Goal: Task Accomplishment & Management: Manage account settings

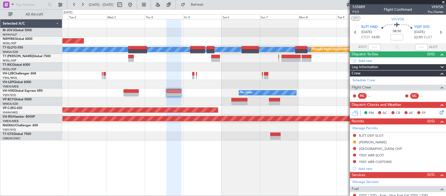
scroll to position [56, 0]
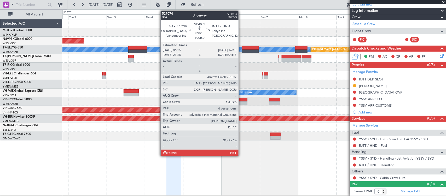
click at [241, 104] on div at bounding box center [240, 103] width 16 height 4
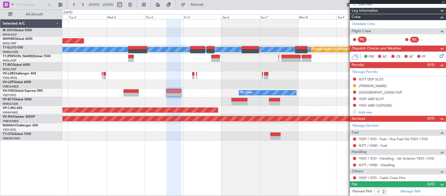
type input "+00:50"
type input "4"
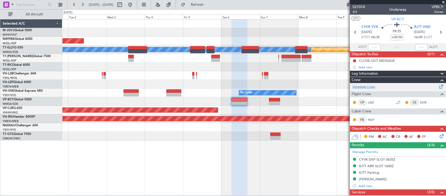
click at [365, 89] on link "Schedule Crew" at bounding box center [364, 86] width 23 height 5
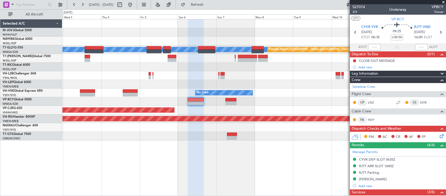
click at [284, 83] on div "Planned Maint [GEOGRAPHIC_DATA] (Seletar) [PERSON_NAME] Planned Maint [GEOGRAPH…" at bounding box center [254, 79] width 384 height 121
click at [356, 11] on span "3/4" at bounding box center [359, 12] width 13 height 4
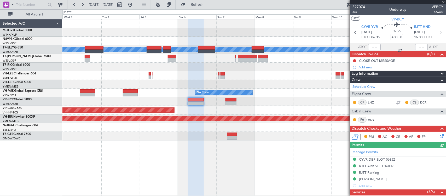
click at [252, 81] on div at bounding box center [254, 84] width 384 height 9
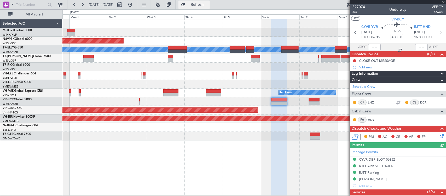
click at [201, 4] on button "Refresh" at bounding box center [194, 5] width 31 height 8
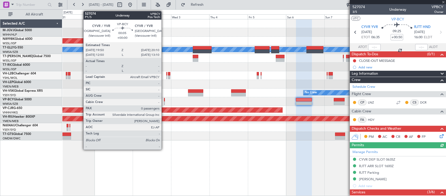
click at [164, 101] on div at bounding box center [164, 103] width 1 height 4
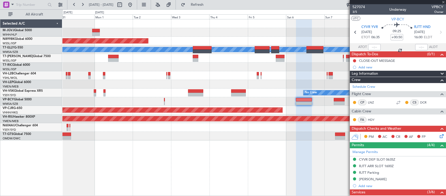
type input "0"
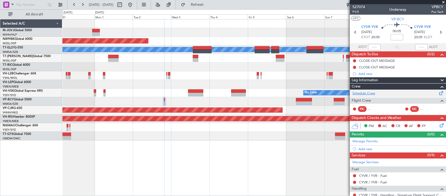
click at [374, 94] on link "Schedule Crew" at bounding box center [364, 93] width 23 height 5
click at [213, 72] on div at bounding box center [254, 75] width 384 height 9
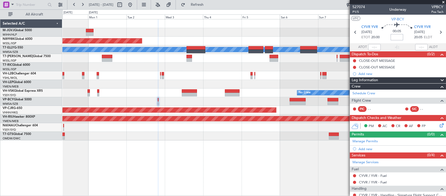
click at [393, 36] on input at bounding box center [397, 37] width 13 height 6
type input "35"
click at [407, 37] on div "00:05 35" at bounding box center [397, 31] width 35 height 19
type input "+00:35"
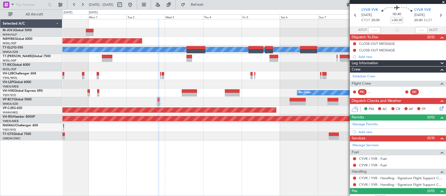
scroll to position [24, 0]
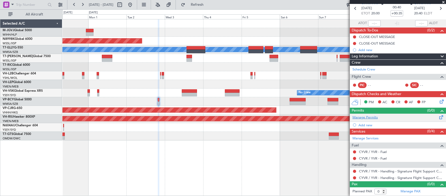
click at [366, 118] on link "Manage Permits" at bounding box center [365, 117] width 25 height 5
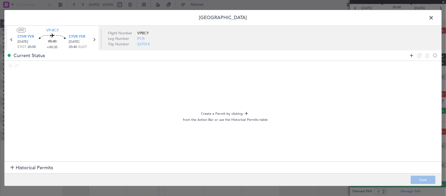
click at [410, 54] on icon at bounding box center [412, 55] width 6 height 6
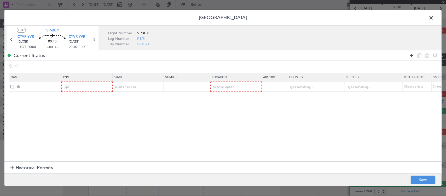
click at [410, 54] on icon at bounding box center [412, 55] width 6 height 6
click at [88, 86] on div "Type" at bounding box center [85, 87] width 43 height 8
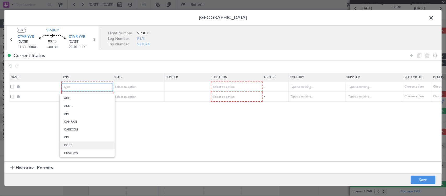
scroll to position [157, 0]
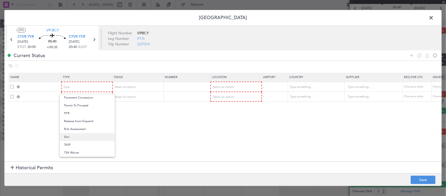
click at [90, 137] on span "Slot" at bounding box center [87, 137] width 47 height 8
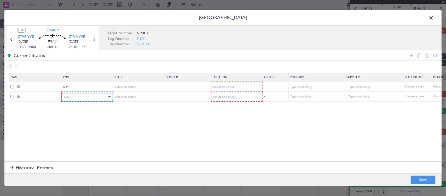
click at [95, 100] on div "Type" at bounding box center [85, 97] width 43 height 8
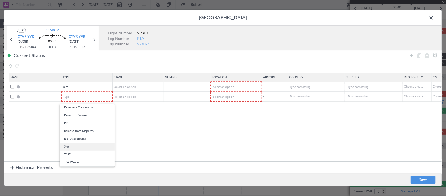
click at [91, 148] on span "Slot" at bounding box center [87, 146] width 47 height 8
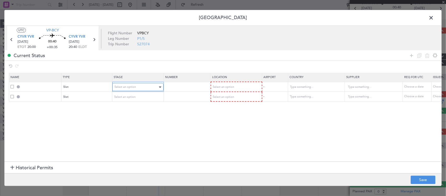
click at [135, 87] on span "Select an option" at bounding box center [125, 87] width 21 height 4
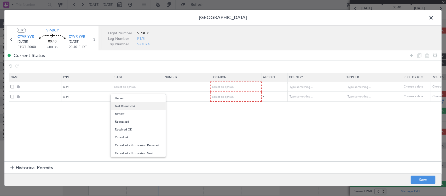
click at [131, 106] on span "Not Requested" at bounding box center [138, 106] width 47 height 8
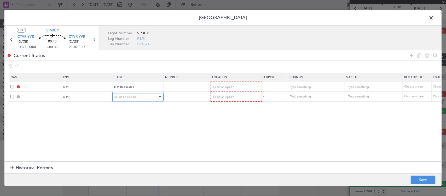
click at [134, 100] on div "Select an option" at bounding box center [136, 97] width 43 height 8
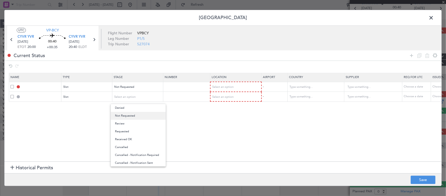
click at [134, 115] on span "Not Requested" at bounding box center [138, 116] width 47 height 8
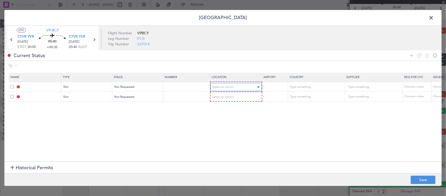
click at [229, 88] on span "Select an option" at bounding box center [223, 87] width 21 height 4
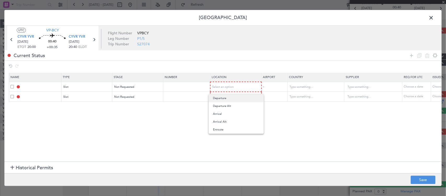
click at [229, 101] on span "Departure" at bounding box center [236, 98] width 47 height 8
click at [230, 99] on div "Select an option" at bounding box center [234, 97] width 43 height 8
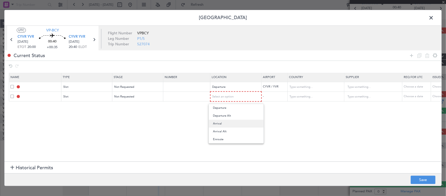
click at [227, 126] on span "Arrival" at bounding box center [236, 123] width 47 height 8
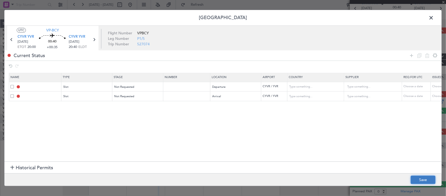
click at [428, 177] on button "Save" at bounding box center [423, 179] width 25 height 8
type input "CYVR DEP SLOT"
type input "[GEOGRAPHIC_DATA]"
type input "NNN"
type input "CYVR ARR SLOT"
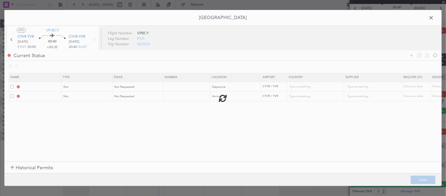
type input "[GEOGRAPHIC_DATA]"
type input "NNN"
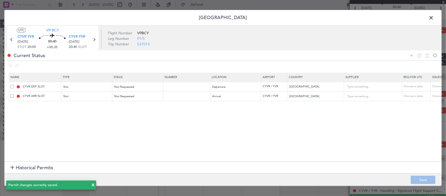
click at [434, 16] on span at bounding box center [434, 19] width 0 height 10
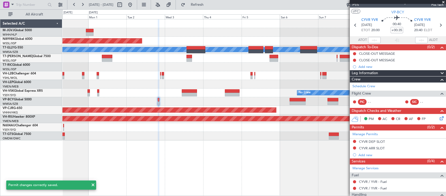
scroll to position [0, 0]
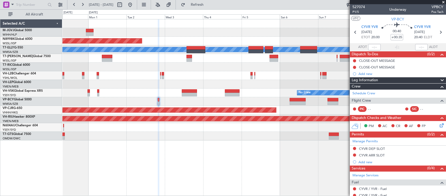
click at [157, 103] on div at bounding box center [254, 101] width 384 height 9
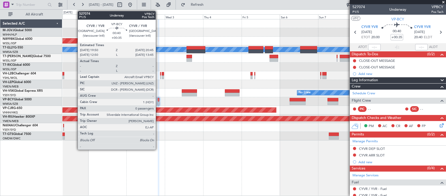
click at [158, 101] on div at bounding box center [159, 103] width 2 height 4
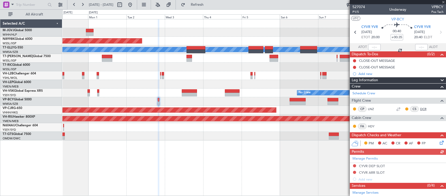
click at [420, 108] on link "DCR" at bounding box center [426, 108] width 12 height 5
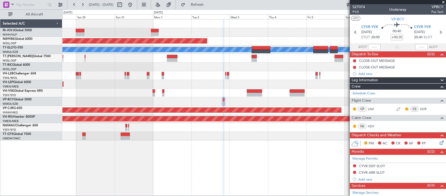
click at [244, 68] on div at bounding box center [254, 66] width 384 height 9
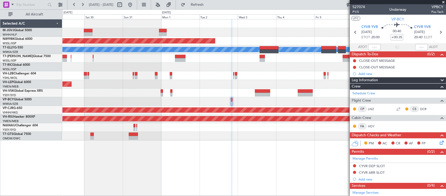
click at [279, 74] on div "Planned Maint Sydney ([PERSON_NAME] Intl)" at bounding box center [254, 75] width 384 height 9
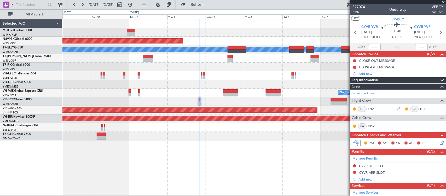
click at [117, 77] on div at bounding box center [254, 75] width 384 height 9
click at [189, 70] on div "Planned Maint [GEOGRAPHIC_DATA] (Seletar) [PERSON_NAME] Planned Maint [GEOGRAPH…" at bounding box center [254, 79] width 384 height 121
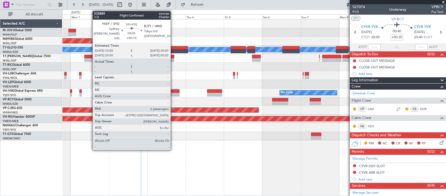
click at [173, 93] on div at bounding box center [171, 95] width 15 height 4
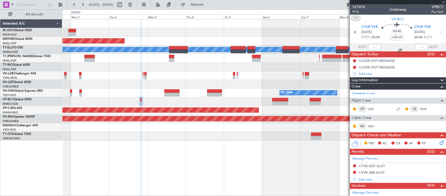
type input "+00:15"
type input "2"
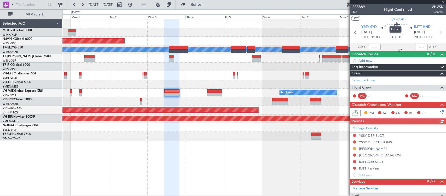
click at [398, 20] on span "VH-VSK" at bounding box center [398, 18] width 13 height 5
click at [261, 76] on div at bounding box center [254, 75] width 384 height 9
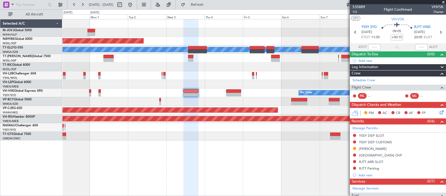
click at [203, 84] on div "Planned Maint [GEOGRAPHIC_DATA] (Seletar) [PERSON_NAME] Planned Maint [GEOGRAPH…" at bounding box center [254, 79] width 384 height 121
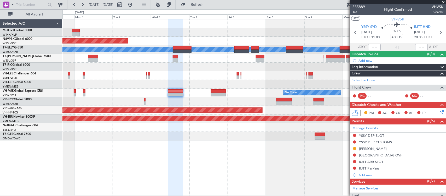
click at [250, 67] on div "Planned Maint [GEOGRAPHIC_DATA] (Seletar) [PERSON_NAME] Planned Maint [GEOGRAPH…" at bounding box center [254, 79] width 384 height 121
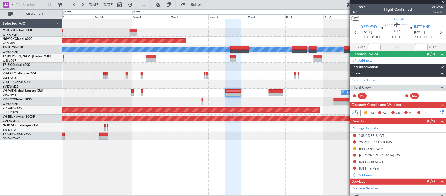
click at [145, 59] on div at bounding box center [254, 58] width 384 height 9
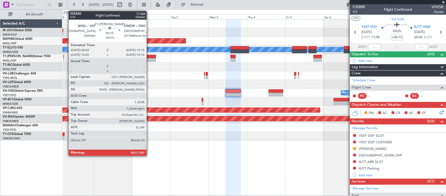
click at [149, 58] on div at bounding box center [151, 60] width 10 height 4
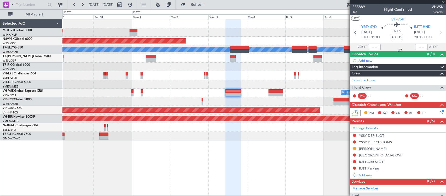
click at [293, 70] on div "Planned Maint [GEOGRAPHIC_DATA] (Seletar) [PERSON_NAME] Planned Maint [GEOGRAPH…" at bounding box center [254, 79] width 384 height 121
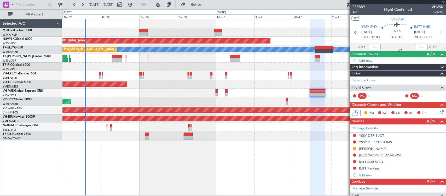
click at [267, 85] on div "Planned Maint [GEOGRAPHIC_DATA] (Halim Intl) Planned Maint [GEOGRAPHIC_DATA] (S…" at bounding box center [254, 79] width 384 height 121
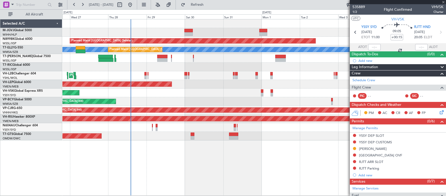
type input "-00:10"
type input "1"
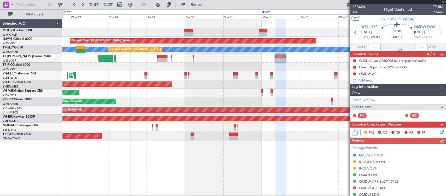
click at [254, 102] on div "Planned Maint [GEOGRAPHIC_DATA] (Halim Intl) Planned Maint [GEOGRAPHIC_DATA] (S…" at bounding box center [254, 79] width 384 height 121
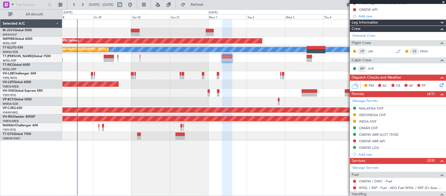
scroll to position [105, 0]
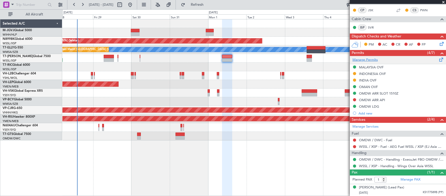
click at [371, 60] on link "Manage Permits" at bounding box center [365, 59] width 25 height 5
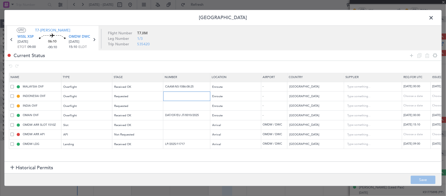
click at [192, 97] on input "text" at bounding box center [187, 96] width 45 height 4
click at [187, 106] on input "text" at bounding box center [187, 105] width 45 height 4
paste input "YA/N/2537/08/28"
type input "YA/N/2537/08/28"
click at [433, 106] on div "Choose a date" at bounding box center [445, 106] width 27 height 4
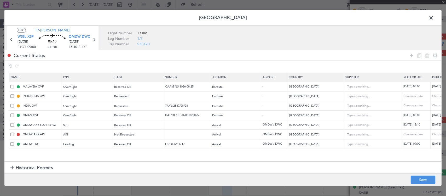
select select "8"
select select "2025"
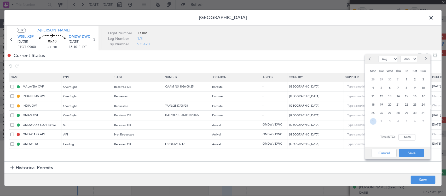
click at [374, 120] on span "1" at bounding box center [373, 121] width 7 height 7
select select "9"
click at [408, 138] on input "00:00" at bounding box center [407, 137] width 17 height 6
type input "09:00"
click at [407, 155] on button "Save" at bounding box center [411, 152] width 25 height 8
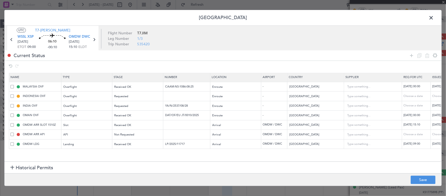
click at [420, 175] on footer "Save" at bounding box center [222, 179] width 437 height 13
click at [422, 177] on button "Save" at bounding box center [423, 179] width 25 height 8
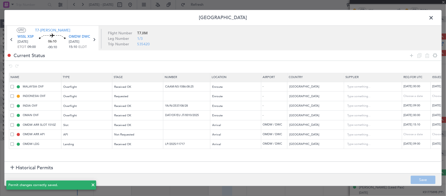
click at [434, 18] on span at bounding box center [434, 19] width 0 height 10
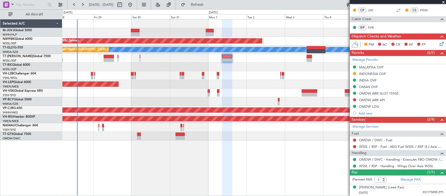
click at [219, 88] on div "Planned Maint [GEOGRAPHIC_DATA] (Halim Intl) Planned Maint [GEOGRAPHIC_DATA] (S…" at bounding box center [254, 79] width 384 height 121
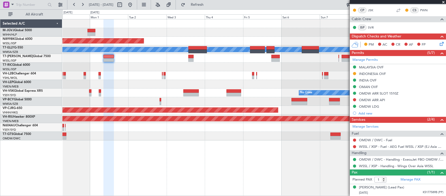
click at [176, 139] on div "Planned Maint [GEOGRAPHIC_DATA] (Seletar) [PERSON_NAME] Planned Maint [GEOGRAPH…" at bounding box center [254, 79] width 384 height 121
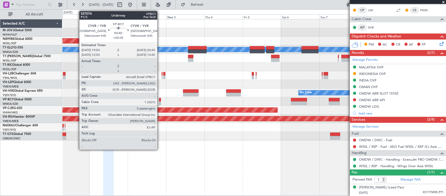
click at [160, 103] on div at bounding box center [160, 103] width 2 height 4
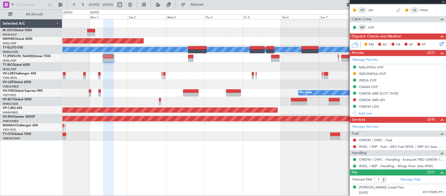
click at [271, 139] on div "Unplanned Maint [GEOGRAPHIC_DATA] (Seletar)" at bounding box center [254, 135] width 384 height 9
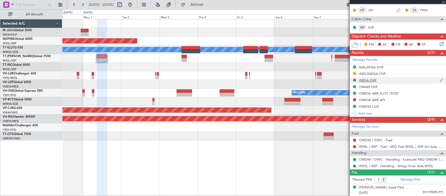
type input "+00:35"
type input "0"
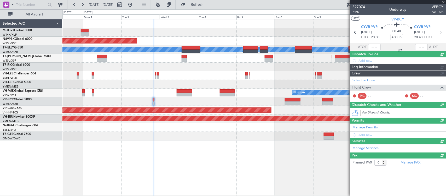
scroll to position [0, 0]
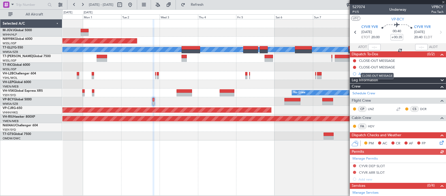
click at [366, 75] on div "CLOSE-OUT MESSAGE" at bounding box center [377, 76] width 33 height 7
click at [365, 73] on div "Add new" at bounding box center [399, 73] width 80 height 4
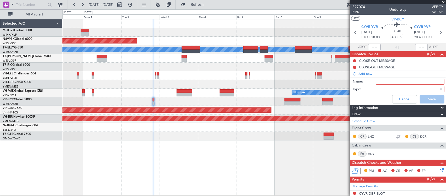
click at [378, 82] on input "Name:" at bounding box center [410, 82] width 69 height 6
type input "FPL"
click at [386, 88] on div at bounding box center [408, 89] width 61 height 8
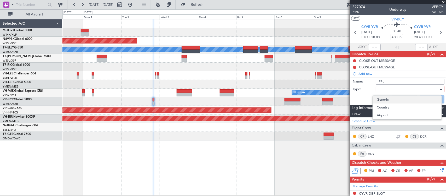
click at [387, 98] on span "Generic" at bounding box center [407, 99] width 60 height 8
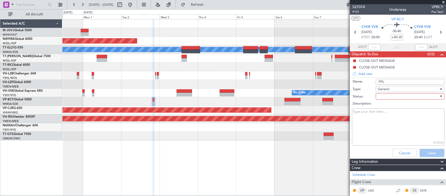
click at [382, 97] on div at bounding box center [408, 96] width 61 height 8
click at [386, 106] on span "Not Started" at bounding box center [407, 106] width 60 height 8
click at [373, 116] on textarea "Description:" at bounding box center [398, 126] width 93 height 37
click at [378, 116] on textarea "FL410 10000lbs FOB RMK 18: TEST FLT" at bounding box center [398, 126] width 93 height 37
type textarea "FL410 10000lbs FOB RMK 18: TEST FLT"
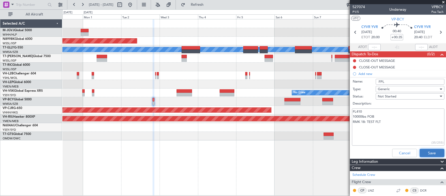
click at [421, 152] on button "Save" at bounding box center [432, 152] width 25 height 8
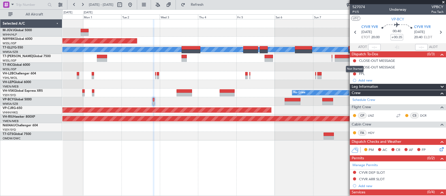
drag, startPoint x: 353, startPoint y: 61, endPoint x: 353, endPoint y: 64, distance: 3.1
click at [353, 61] on button at bounding box center [354, 60] width 3 height 3
click at [351, 90] on span "Cancelled" at bounding box center [355, 91] width 15 height 5
click at [354, 67] on button at bounding box center [354, 67] width 3 height 3
click at [352, 98] on span "Cancelled" at bounding box center [355, 97] width 15 height 5
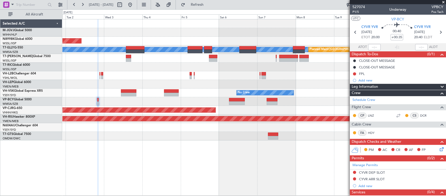
click at [237, 77] on div at bounding box center [254, 75] width 384 height 9
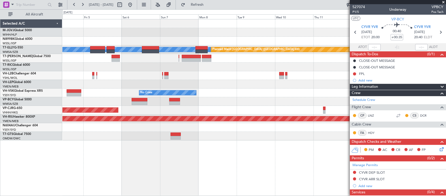
click at [203, 105] on div "Planned Maint [GEOGRAPHIC_DATA] (Seletar) [PERSON_NAME] Planned Maint [GEOGRAPH…" at bounding box center [254, 79] width 384 height 121
click at [296, 84] on div at bounding box center [254, 84] width 384 height 9
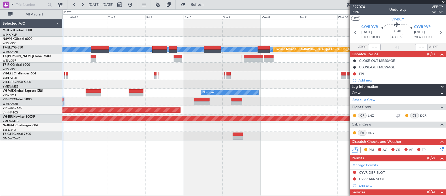
click at [251, 77] on div at bounding box center [254, 75] width 384 height 9
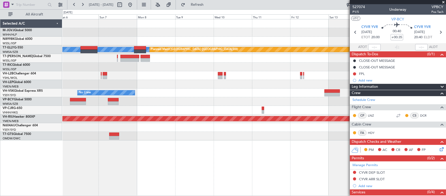
click at [89, 101] on div at bounding box center [254, 101] width 384 height 9
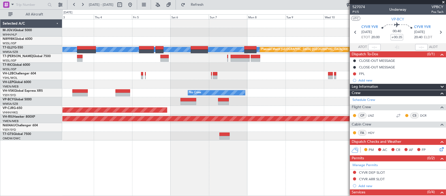
click at [299, 96] on div "No Crew" at bounding box center [254, 92] width 384 height 9
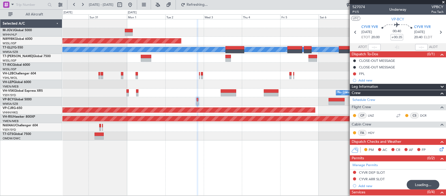
click at [318, 100] on div "Planned Maint [GEOGRAPHIC_DATA] ([GEOGRAPHIC_DATA] Intl)" at bounding box center [254, 101] width 384 height 9
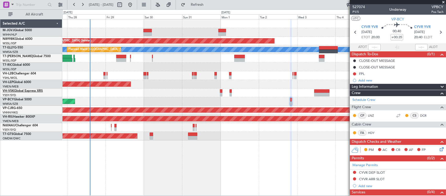
click at [28, 89] on link "VH-VSK Global Express XRS" at bounding box center [23, 90] width 40 height 3
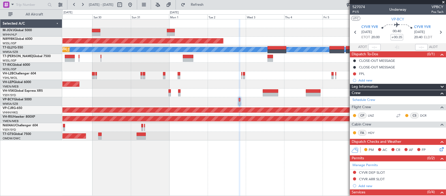
click at [258, 102] on div "Planned Maint [GEOGRAPHIC_DATA] ([GEOGRAPHIC_DATA] Intl)" at bounding box center [254, 101] width 384 height 9
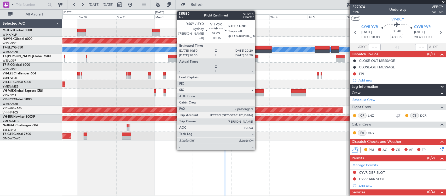
click at [258, 95] on div at bounding box center [255, 95] width 15 height 4
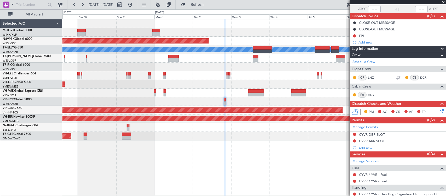
scroll to position [61, 0]
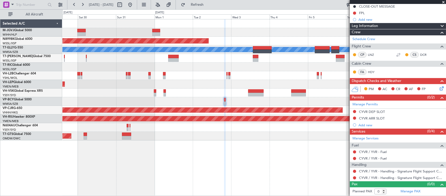
click at [298, 92] on div "Planned Maint [GEOGRAPHIC_DATA] (Seletar) Planned Maint [GEOGRAPHIC_DATA] ([GEO…" at bounding box center [254, 79] width 384 height 121
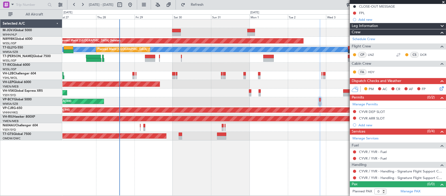
click at [243, 171] on div "Planned Maint [GEOGRAPHIC_DATA] (Halim Intl) Planned Maint [GEOGRAPHIC_DATA] (S…" at bounding box center [254, 107] width 384 height 176
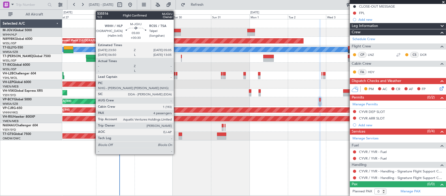
click at [176, 29] on div at bounding box center [176, 31] width 9 height 4
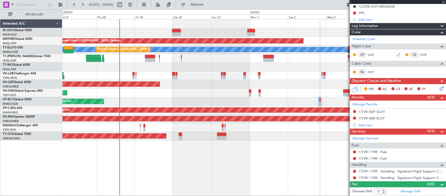
type input "+00:30"
type input "4"
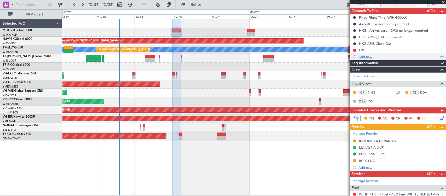
scroll to position [54, 0]
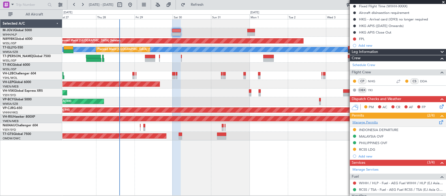
click at [369, 123] on link "Manage Permits" at bounding box center [365, 122] width 25 height 5
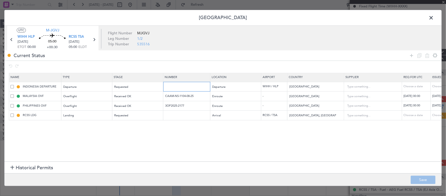
click at [177, 85] on input "text" at bounding box center [187, 86] width 45 height 4
paste input "SH12560"
type input "SH12560"
click at [434, 86] on div "Choose a date" at bounding box center [445, 86] width 27 height 4
select select "8"
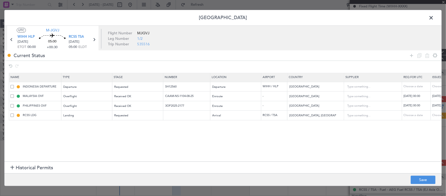
select select "2025"
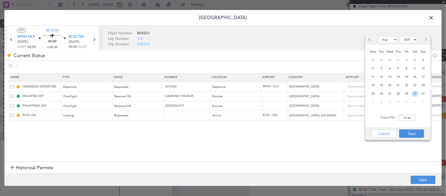
click at [416, 93] on span "30" at bounding box center [415, 93] width 7 height 7
type input "00:00"
click at [406, 131] on button "Save" at bounding box center [411, 133] width 25 height 8
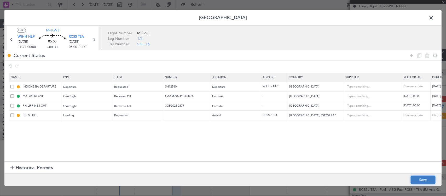
click at [419, 182] on button "Save" at bounding box center [423, 179] width 25 height 8
click at [434, 16] on span at bounding box center [434, 19] width 0 height 10
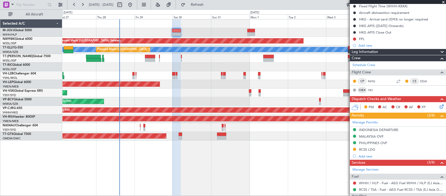
click at [190, 89] on div "Planned Maint [GEOGRAPHIC_DATA] (Halim Intl) Planned Maint [GEOGRAPHIC_DATA] (S…" at bounding box center [254, 79] width 384 height 121
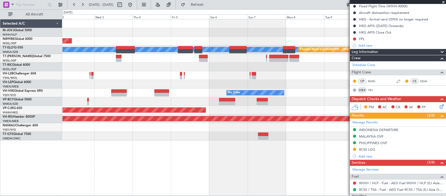
click at [182, 71] on div "Planned Maint [GEOGRAPHIC_DATA] (Seletar) [PERSON_NAME] Planned Maint [GEOGRAPH…" at bounding box center [254, 79] width 384 height 121
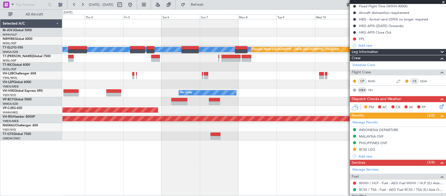
click at [233, 75] on div at bounding box center [254, 75] width 384 height 9
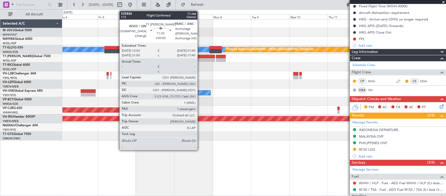
click at [200, 58] on div at bounding box center [205, 60] width 19 height 4
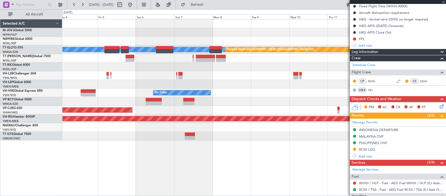
type input "1"
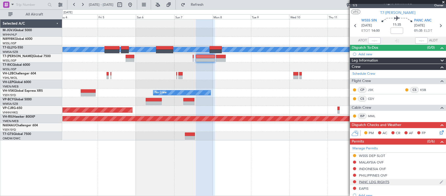
scroll to position [0, 0]
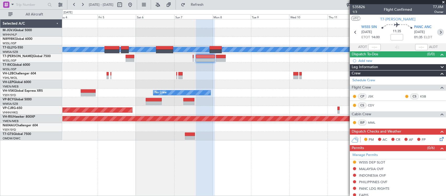
click at [437, 34] on icon at bounding box center [440, 32] width 7 height 7
click at [268, 108] on div "Planned Maint [GEOGRAPHIC_DATA] (Seletar) Planned Maint [GEOGRAPHIC_DATA] ([GEO…" at bounding box center [254, 79] width 384 height 121
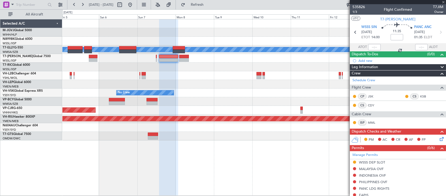
type input "-00:15"
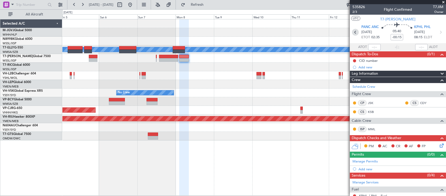
click at [356, 32] on icon at bounding box center [355, 32] width 7 height 7
click at [297, 152] on div "Planned Maint [GEOGRAPHIC_DATA] ([GEOGRAPHIC_DATA] Intl) [PERSON_NAME] No Crew …" at bounding box center [254, 107] width 384 height 176
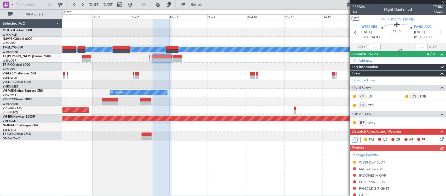
scroll to position [89, 0]
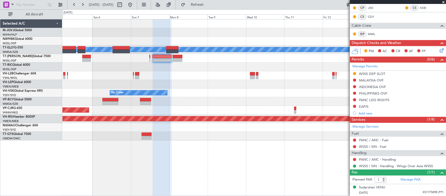
click at [299, 110] on div "Planned Maint [GEOGRAPHIC_DATA] ([GEOGRAPHIC_DATA] Intl)" at bounding box center [254, 110] width 384 height 9
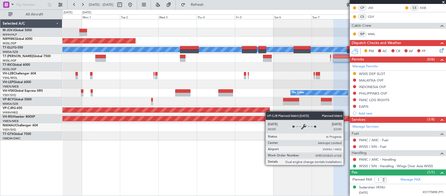
click at [270, 111] on div "Planned Maint [GEOGRAPHIC_DATA] ([GEOGRAPHIC_DATA] Intl)" at bounding box center [254, 110] width 384 height 9
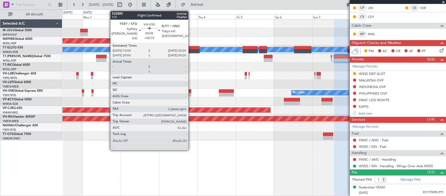
click at [191, 94] on div at bounding box center [183, 95] width 15 height 4
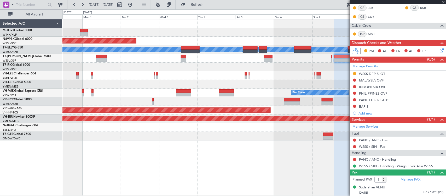
type input "+00:15"
type input "2"
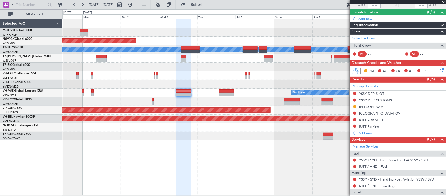
scroll to position [54, 0]
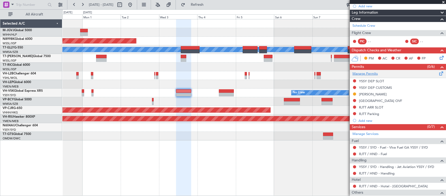
click at [373, 75] on link "Manage Permits" at bounding box center [365, 73] width 25 height 5
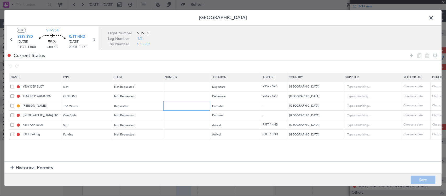
click at [184, 107] on input "text" at bounding box center [187, 105] width 45 height 4
paste input "2025-INT-191892"
type input "2025-INT-191892"
click at [435, 105] on div "Choose a date" at bounding box center [445, 106] width 27 height 4
select select "8"
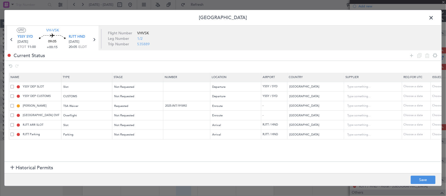
select select "2025"
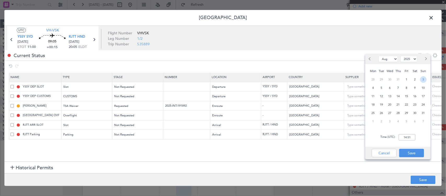
click at [422, 78] on span "3" at bounding box center [423, 79] width 7 height 7
type input "00:00"
click at [391, 122] on span "3" at bounding box center [390, 121] width 7 height 7
select select "9"
click at [408, 135] on input "00:00" at bounding box center [407, 137] width 17 height 6
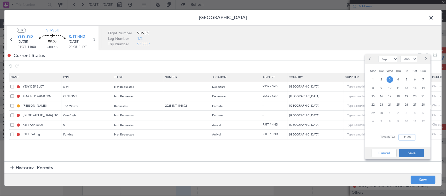
type input "11:00"
click at [416, 153] on button "Save" at bounding box center [411, 152] width 25 height 8
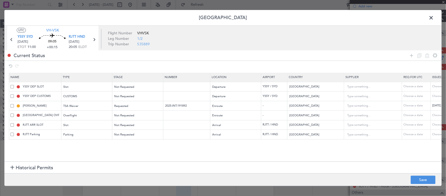
click at [428, 175] on footer "Save" at bounding box center [222, 179] width 437 height 13
click at [428, 178] on button "Save" at bounding box center [423, 179] width 25 height 8
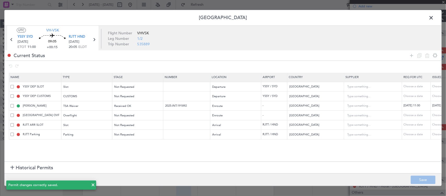
click at [95, 40] on icon at bounding box center [94, 39] width 7 height 7
type input "0"
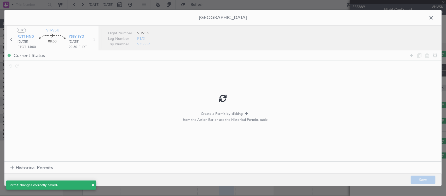
scroll to position [0, 0]
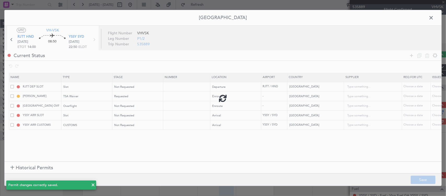
click at [177, 97] on div at bounding box center [222, 97] width 437 height 175
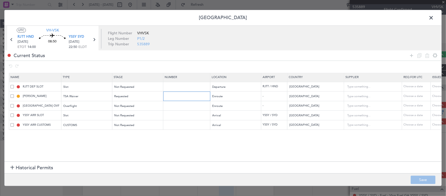
click at [185, 96] on input "text" at bounding box center [187, 96] width 45 height 4
paste input "2025-INT-191892"
type input "2025-INT-191892"
click at [436, 97] on div "Choose a date" at bounding box center [445, 96] width 27 height 4
select select "8"
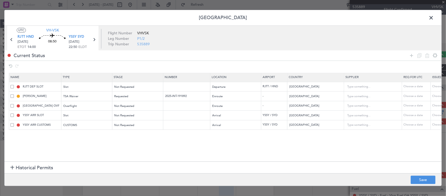
select select "2025"
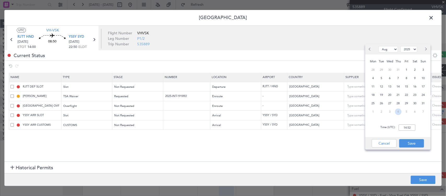
click at [399, 110] on span "4" at bounding box center [398, 111] width 7 height 7
select select "9"
click at [411, 129] on input "00:00" at bounding box center [407, 127] width 17 height 6
type input "14:00"
click at [416, 142] on button "Save" at bounding box center [411, 143] width 25 height 8
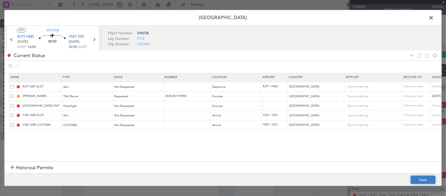
click at [422, 180] on button "Save" at bounding box center [423, 179] width 25 height 8
click at [434, 15] on span at bounding box center [434, 19] width 0 height 10
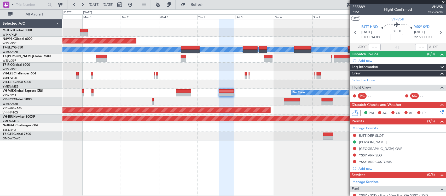
click at [281, 83] on div "Unplanned Maint Wichita (Wichita Mid-continent)" at bounding box center [254, 84] width 384 height 9
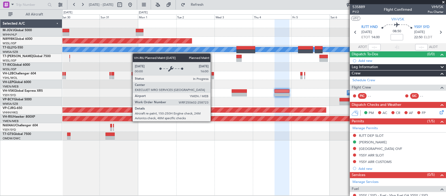
click at [268, 123] on div "Planned Maint [GEOGRAPHIC_DATA] (Seletar) Planned Maint [GEOGRAPHIC_DATA] ([GEO…" at bounding box center [254, 79] width 384 height 121
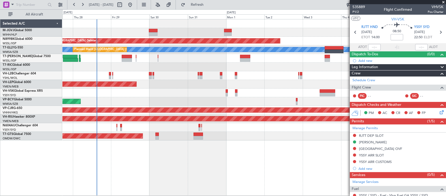
click at [217, 156] on div "Planned Maint [GEOGRAPHIC_DATA] (Halim Intl) Planned Maint [GEOGRAPHIC_DATA] (S…" at bounding box center [254, 107] width 384 height 176
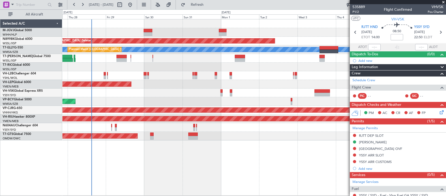
click at [210, 157] on div "Planned Maint [GEOGRAPHIC_DATA] (Halim Intl) Planned Maint [GEOGRAPHIC_DATA] (S…" at bounding box center [254, 107] width 384 height 176
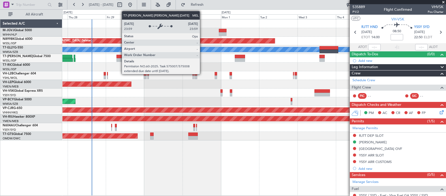
click at [225, 62] on div at bounding box center [254, 58] width 384 height 9
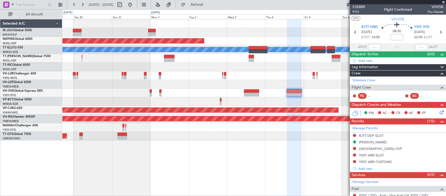
click at [195, 104] on div "Planned Maint [GEOGRAPHIC_DATA] ([GEOGRAPHIC_DATA] Intl)" at bounding box center [254, 101] width 384 height 9
click at [290, 116] on div "Planned Maint [GEOGRAPHIC_DATA] ([GEOGRAPHIC_DATA])" at bounding box center [254, 118] width 384 height 9
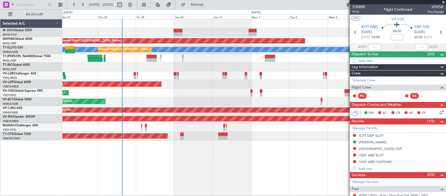
click at [16, 98] on div "Planned Maint [GEOGRAPHIC_DATA] (Halim Intl) Planned Maint [GEOGRAPHIC_DATA] (S…" at bounding box center [223, 102] width 446 height 186
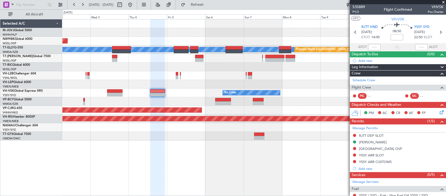
click at [242, 102] on div at bounding box center [254, 101] width 384 height 9
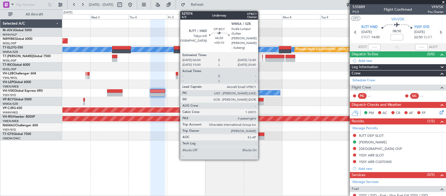
click at [261, 102] on div at bounding box center [258, 103] width 11 height 4
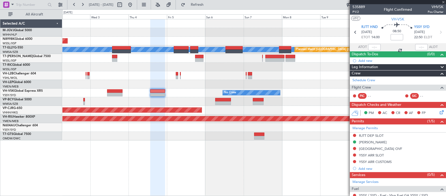
type input "+00:10"
type input "4"
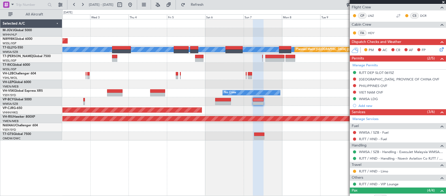
scroll to position [109, 0]
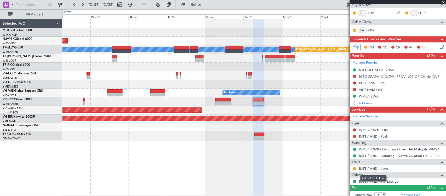
click at [370, 168] on link "RJTT / HND - Limo" at bounding box center [373, 168] width 29 height 4
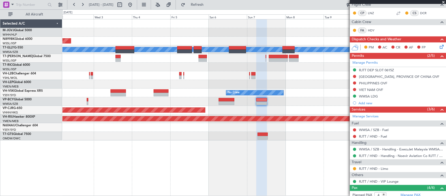
click at [276, 100] on div at bounding box center [254, 101] width 384 height 9
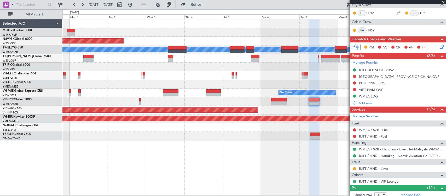
click at [327, 136] on div "Unplanned Maint [GEOGRAPHIC_DATA] (Seletar)" at bounding box center [254, 135] width 384 height 9
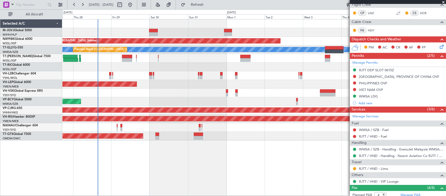
click at [276, 146] on div "Planned Maint [GEOGRAPHIC_DATA] (Halim Intl) Planned Maint [GEOGRAPHIC_DATA] (S…" at bounding box center [254, 107] width 384 height 176
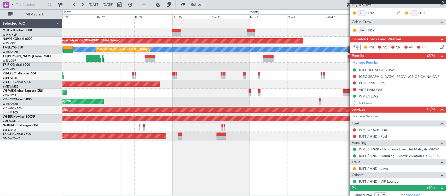
click at [323, 138] on div "Planned Maint [GEOGRAPHIC_DATA] (Halim Intl) Planned Maint [GEOGRAPHIC_DATA] (S…" at bounding box center [254, 107] width 384 height 176
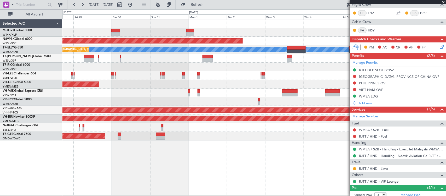
click at [203, 147] on div "Planned Maint [GEOGRAPHIC_DATA] (Halim Intl) Planned Maint [GEOGRAPHIC_DATA] (S…" at bounding box center [254, 107] width 384 height 176
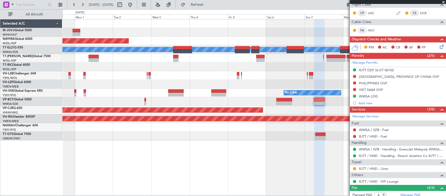
click at [151, 152] on div "Planned Maint [GEOGRAPHIC_DATA] (Seletar) [PERSON_NAME] Planned Maint [GEOGRAPH…" at bounding box center [254, 107] width 384 height 176
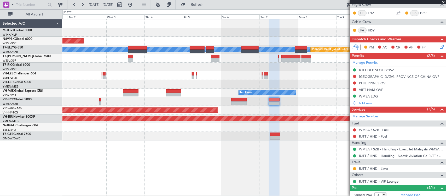
click at [173, 142] on div "Planned Maint [GEOGRAPHIC_DATA] (Seletar) [PERSON_NAME] Planned Maint [GEOGRAPH…" at bounding box center [254, 107] width 384 height 176
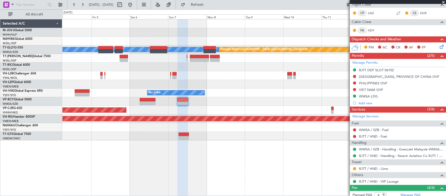
click at [216, 110] on div "Planned Maint [GEOGRAPHIC_DATA] ([GEOGRAPHIC_DATA] Intl)" at bounding box center [254, 110] width 384 height 9
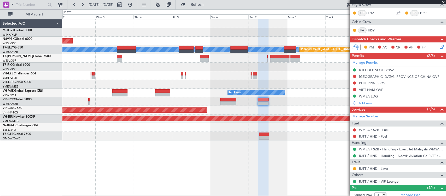
click at [224, 62] on div "Planned Maint [GEOGRAPHIC_DATA] (Seletar) [PERSON_NAME] Planned Maint [GEOGRAPH…" at bounding box center [254, 79] width 384 height 121
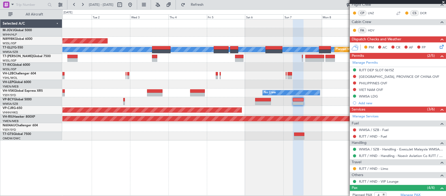
click at [277, 67] on div at bounding box center [254, 66] width 384 height 9
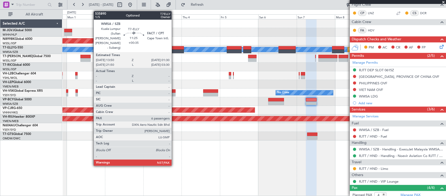
click at [174, 50] on div at bounding box center [174, 51] width 19 height 4
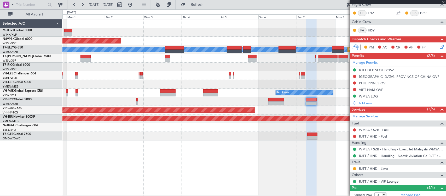
type input "+00:35"
type input "6"
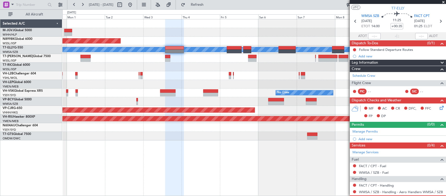
scroll to position [0, 0]
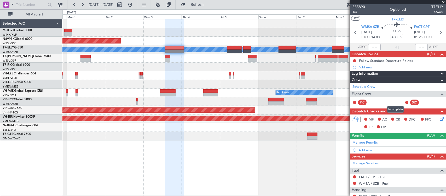
scroll to position [32, 0]
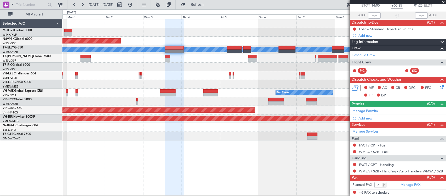
click at [268, 75] on div at bounding box center [254, 75] width 384 height 9
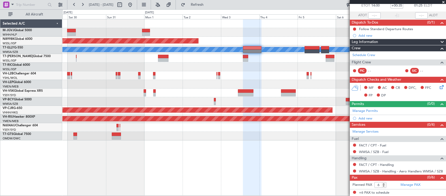
click at [259, 62] on div "Planned Maint [GEOGRAPHIC_DATA] (Seletar) Planned Maint [GEOGRAPHIC_DATA] ([GEO…" at bounding box center [254, 79] width 384 height 121
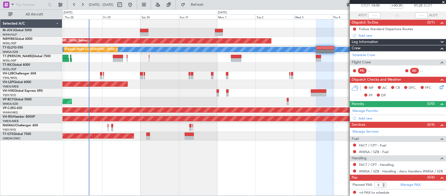
click at [261, 64] on div at bounding box center [254, 66] width 384 height 9
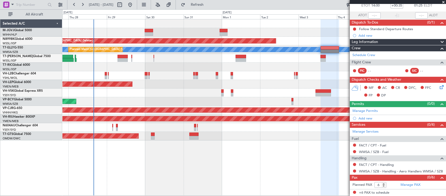
click at [207, 75] on div "Planned Maint Sydney ([PERSON_NAME] Intl)" at bounding box center [254, 75] width 384 height 9
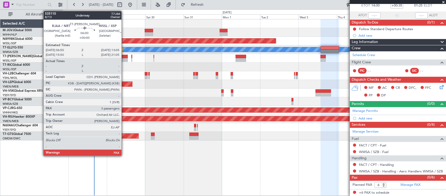
click at [124, 58] on div at bounding box center [123, 60] width 10 height 4
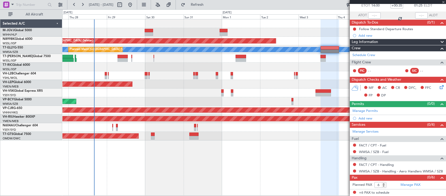
type input "3"
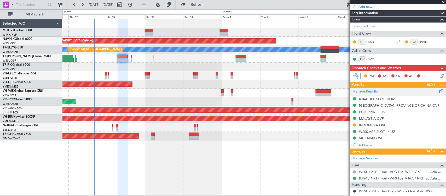
scroll to position [109, 0]
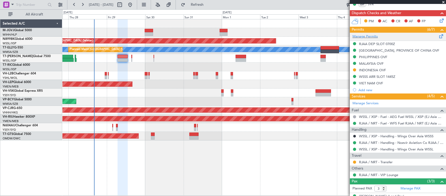
click at [382, 36] on div "Manage Permits" at bounding box center [398, 37] width 96 height 8
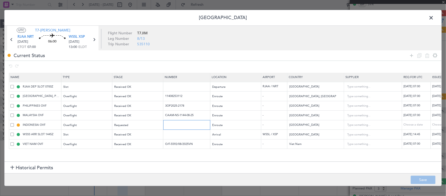
click at [178, 124] on input "text" at bounding box center [187, 124] width 45 height 4
paste input "SH12562"
type input "SH12562"
click at [439, 125] on div "Choose a date" at bounding box center [445, 125] width 27 height 4
select select "8"
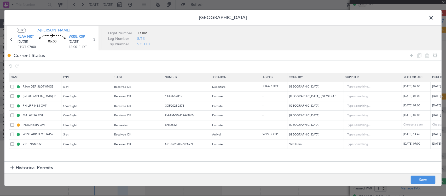
select select "2025"
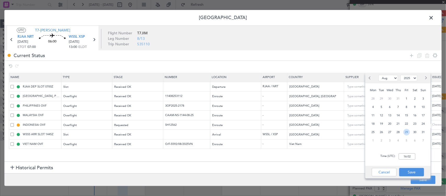
click at [406, 131] on span "29" at bounding box center [407, 132] width 7 height 7
click at [411, 157] on input "00:00" at bounding box center [407, 156] width 17 height 6
type input "07:00"
click at [412, 167] on div "Cancel Save" at bounding box center [397, 171] width 65 height 13
click at [413, 170] on button "Save" at bounding box center [411, 172] width 25 height 8
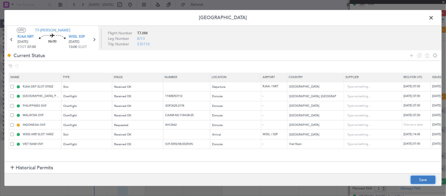
click at [423, 179] on button "Save" at bounding box center [423, 179] width 25 height 8
click at [434, 20] on span at bounding box center [434, 19] width 0 height 10
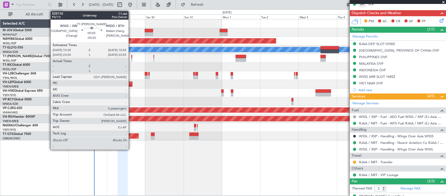
click at [131, 56] on div at bounding box center [131, 57] width 1 height 4
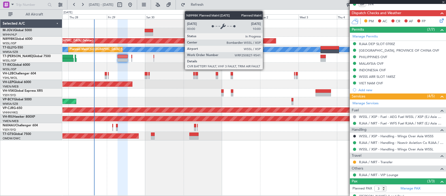
type input "-00:20"
type input "0"
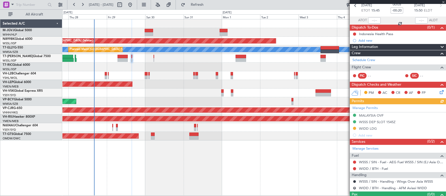
scroll to position [37, 0]
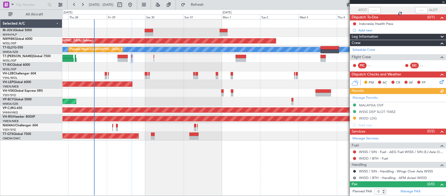
click at [374, 98] on div "Manage Permits MALAYSIA OVF WSSS DEP SLOT 1545Z WIDD LDG Add new" at bounding box center [398, 111] width 96 height 34
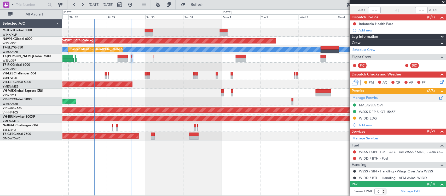
click at [371, 96] on link "Manage Permits" at bounding box center [365, 97] width 25 height 5
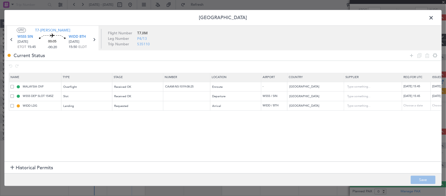
click at [180, 108] on td at bounding box center [186, 106] width 47 height 10
click at [181, 106] on input "text" at bounding box center [187, 105] width 45 height 4
paste input "SH12567"
type input "SH12567"
click at [437, 107] on div "Choose a date" at bounding box center [445, 106] width 27 height 4
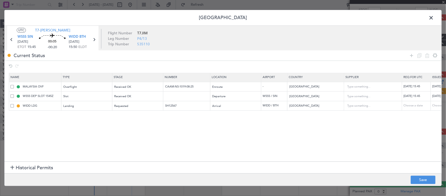
select select "8"
select select "2025"
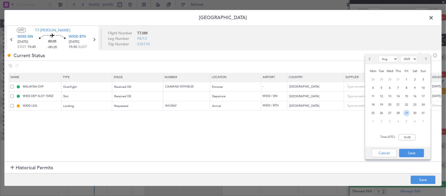
click at [407, 113] on span "29" at bounding box center [407, 113] width 7 height 7
click at [405, 138] on input "00:00" at bounding box center [407, 137] width 17 height 6
type input "1"
type input "15:45"
click at [416, 152] on button "Save" at bounding box center [411, 152] width 25 height 8
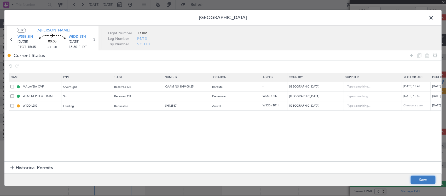
click at [418, 178] on button "Save" at bounding box center [423, 179] width 25 height 8
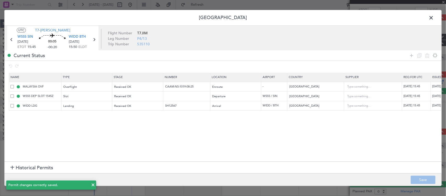
click at [95, 39] on icon at bounding box center [94, 39] width 7 height 7
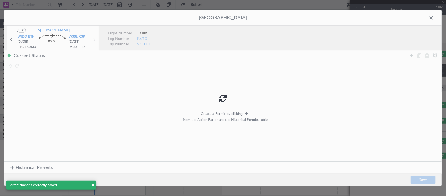
scroll to position [0, 0]
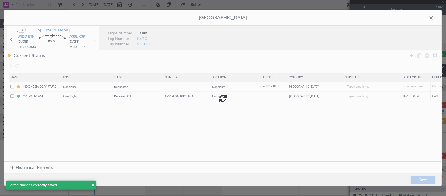
click at [180, 86] on div at bounding box center [222, 97] width 437 height 175
click at [179, 88] on div at bounding box center [222, 97] width 437 height 175
click at [178, 88] on input "text" at bounding box center [187, 86] width 45 height 4
paste input "SH12567"
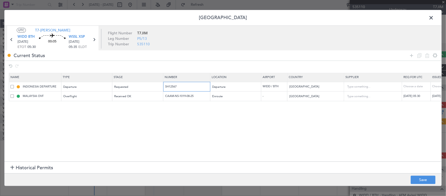
type input "SH12567"
click at [435, 86] on div "Choose a date" at bounding box center [445, 86] width 27 height 4
select select "8"
select select "2025"
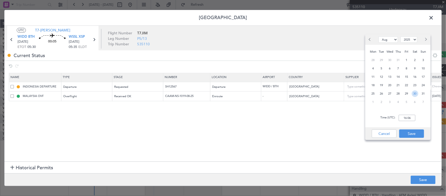
click at [416, 91] on span "30" at bounding box center [415, 93] width 7 height 7
click at [411, 118] on input "00:00" at bounding box center [407, 118] width 17 height 6
type input "05:30"
click at [414, 133] on button "Save" at bounding box center [411, 133] width 25 height 8
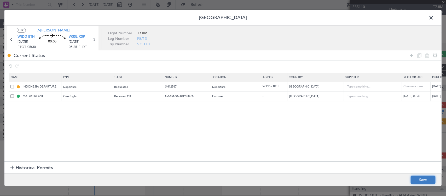
click at [427, 181] on button "Save" at bounding box center [423, 179] width 25 height 8
click at [434, 18] on span at bounding box center [434, 19] width 0 height 10
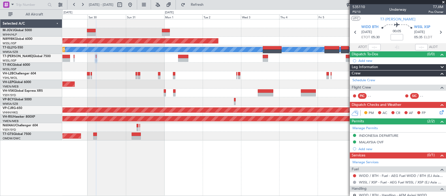
click at [215, 139] on div "Unplanned Maint [GEOGRAPHIC_DATA] (Seletar)" at bounding box center [254, 135] width 384 height 9
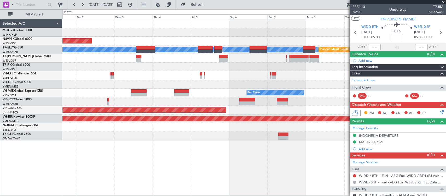
click at [155, 144] on div "Planned Maint [GEOGRAPHIC_DATA] (Seletar) [PERSON_NAME] Planned Maint [GEOGRAPH…" at bounding box center [254, 107] width 384 height 176
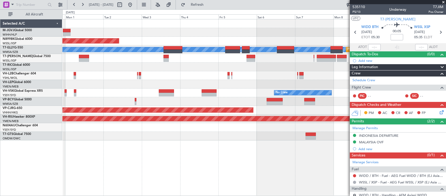
click at [258, 131] on div "Unplanned Maint [GEOGRAPHIC_DATA] (Seletar)" at bounding box center [254, 135] width 384 height 9
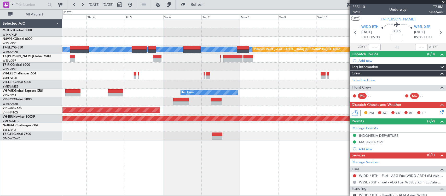
click at [137, 135] on div "Planned Maint [GEOGRAPHIC_DATA] (Seletar) [PERSON_NAME] Planned Maint [GEOGRAPH…" at bounding box center [254, 79] width 384 height 121
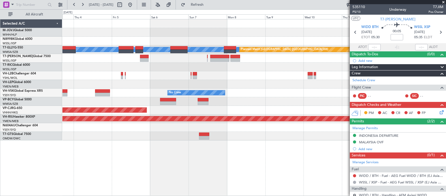
click at [230, 135] on div at bounding box center [254, 135] width 384 height 9
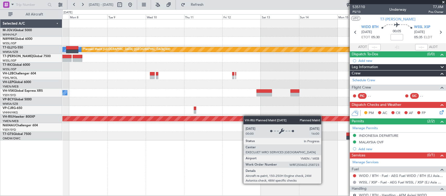
click at [215, 118] on div "MEL Planned Maint Dubai (Dubai Intl) No Crew Planned Maint Hong Kong (Hong Kong…" at bounding box center [254, 79] width 384 height 121
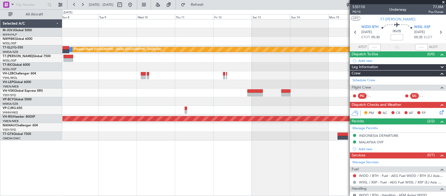
click at [284, 106] on div "MEL Planned Maint Dubai (Dubai Intl) No Crew Planned Maint Hong Kong (Hong Kong…" at bounding box center [254, 79] width 384 height 121
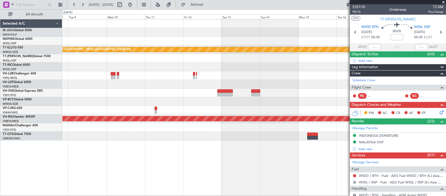
click at [285, 106] on div "MEL Planned Maint Dubai (Dubai Intl) No Crew Planned Maint Melbourne (Essendon)" at bounding box center [254, 79] width 384 height 121
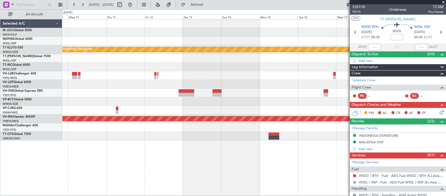
click at [21, 104] on div "MEL Planned Maint Dubai (Dubai Intl) No Crew Planned Maint Melbourne (Essendon)…" at bounding box center [223, 102] width 446 height 186
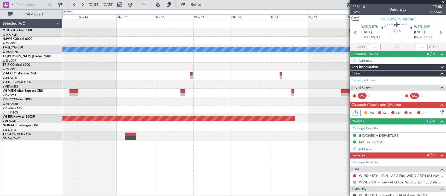
click at [303, 130] on div at bounding box center [254, 127] width 384 height 9
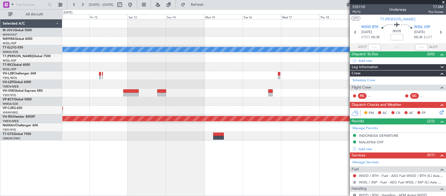
click at [262, 133] on div at bounding box center [254, 135] width 384 height 9
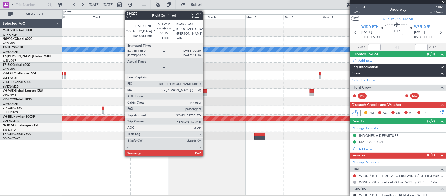
click at [206, 95] on div at bounding box center [203, 95] width 9 height 4
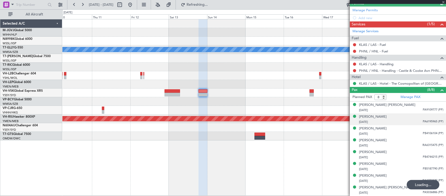
scroll to position [142, 0]
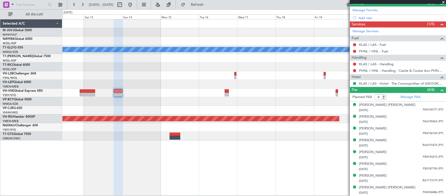
click at [193, 142] on div "Planned Maint Dubai (Dubai Intl) MEL Planned Maint Melbourne (Essendon)" at bounding box center [254, 107] width 384 height 176
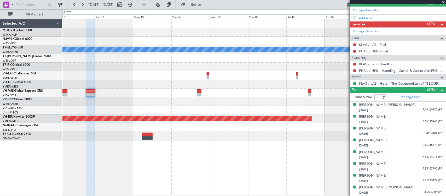
click at [252, 105] on div at bounding box center [254, 101] width 384 height 9
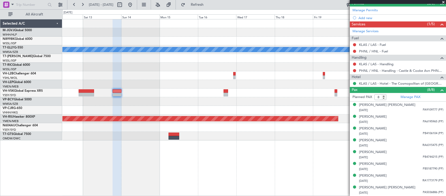
click at [258, 112] on div at bounding box center [254, 110] width 384 height 9
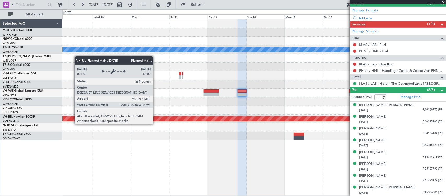
click at [251, 118] on div "Planned Maint [GEOGRAPHIC_DATA] ([GEOGRAPHIC_DATA])" at bounding box center [71, 118] width 784 height 5
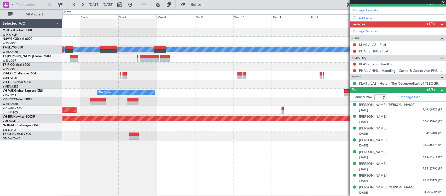
click at [248, 104] on div at bounding box center [254, 101] width 384 height 9
click at [271, 105] on div at bounding box center [254, 101] width 384 height 9
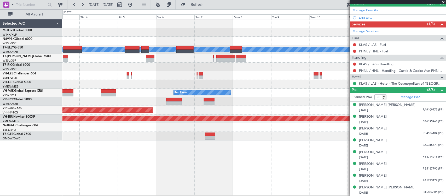
click at [255, 105] on div "Planned Maint [GEOGRAPHIC_DATA] (Seletar) Planned Maint [GEOGRAPHIC_DATA] ([GEO…" at bounding box center [254, 79] width 384 height 121
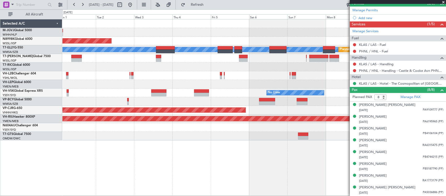
click at [95, 100] on div at bounding box center [254, 101] width 384 height 9
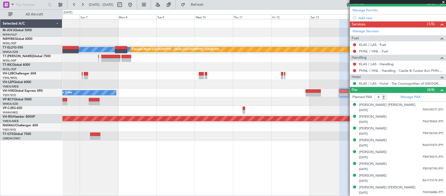
click at [192, 83] on div at bounding box center [254, 84] width 384 height 9
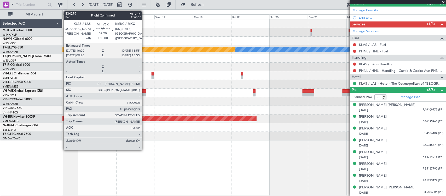
click at [145, 92] on div at bounding box center [144, 91] width 4 height 4
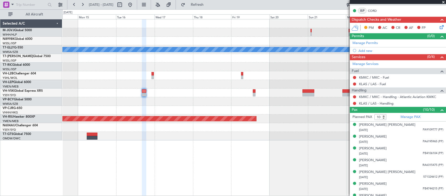
scroll to position [0, 0]
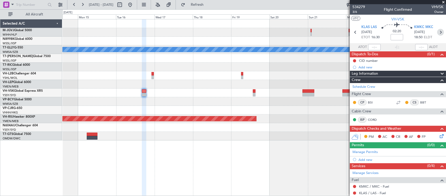
click at [437, 29] on icon at bounding box center [440, 32] width 7 height 7
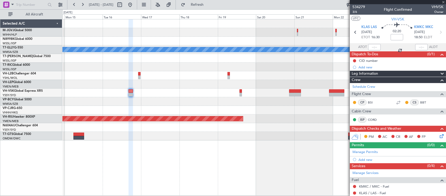
click at [261, 150] on div "Planned Maint Dubai (Dubai Intl) MEL Planned Maint Melbourne (Essendon)" at bounding box center [254, 107] width 384 height 176
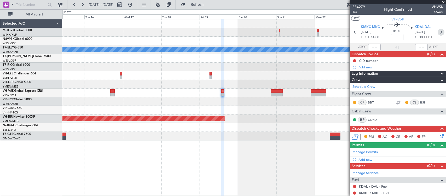
click at [438, 32] on icon at bounding box center [441, 32] width 7 height 7
type input "10"
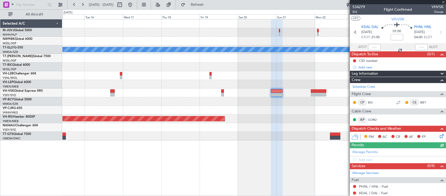
click at [271, 151] on div at bounding box center [277, 107] width 12 height 176
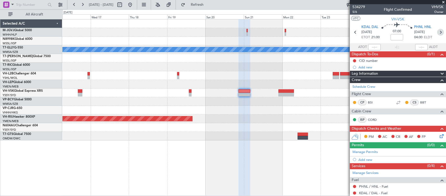
click at [437, 33] on icon at bounding box center [440, 32] width 7 height 7
click at [262, 142] on div "Planned Maint Dubai (Dubai Intl) MEL Planned Maint Melbourne (Essendon)" at bounding box center [254, 107] width 384 height 176
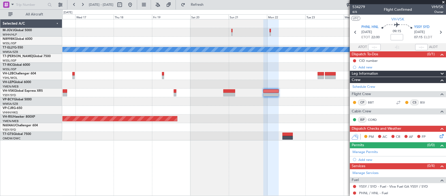
click at [308, 128] on div at bounding box center [254, 127] width 384 height 9
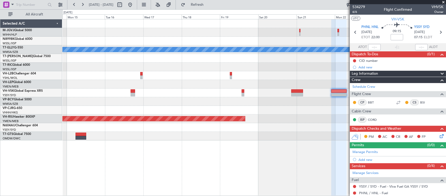
click at [251, 156] on div "Planned Maint Dubai (Dubai Intl) MEL Planned Maint Melbourne (Essendon)" at bounding box center [254, 107] width 384 height 176
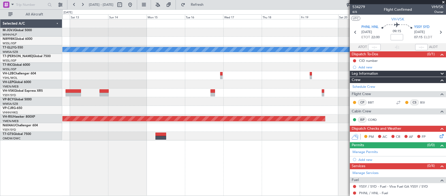
click at [298, 152] on div "Planned Maint Dubai (Dubai Intl) MEL Planned Maint Melbourne (Essendon)" at bounding box center [254, 107] width 384 height 176
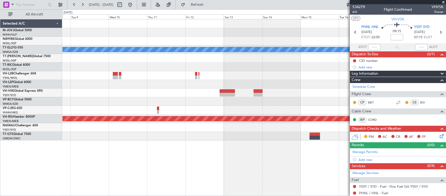
click at [266, 152] on div "Planned Maint Dubai (Dubai Intl) MEL No Crew Planned Maint Melbourne (Essendon)" at bounding box center [254, 107] width 384 height 176
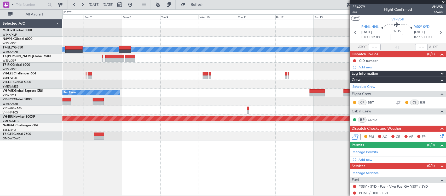
click at [239, 152] on div "Planned Maint [GEOGRAPHIC_DATA] ([GEOGRAPHIC_DATA] Intl) [PERSON_NAME] No Crew …" at bounding box center [254, 107] width 384 height 176
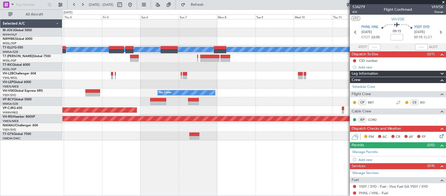
click at [237, 150] on div "Planned Maint [GEOGRAPHIC_DATA] (Seletar) Planned Maint [GEOGRAPHIC_DATA] ([GEO…" at bounding box center [254, 107] width 384 height 176
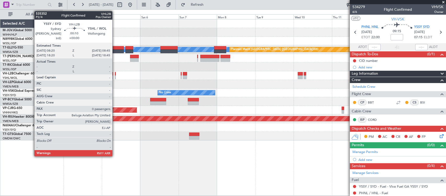
click at [265, 93] on div "Planned Maint [GEOGRAPHIC_DATA] (Seletar) [PERSON_NAME] Planned Maint [GEOGRAPH…" at bounding box center [254, 79] width 384 height 121
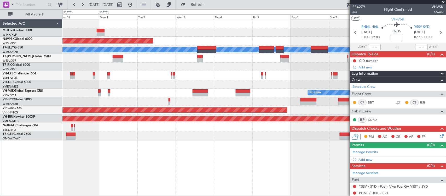
click at [272, 88] on div "Planned Maint [GEOGRAPHIC_DATA] (Seletar) [PERSON_NAME] Planned Maint [GEOGRAPH…" at bounding box center [254, 79] width 384 height 121
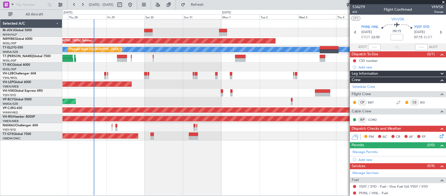
click at [177, 93] on div "Planned Maint [GEOGRAPHIC_DATA] (Halim Intl) Planned Maint [GEOGRAPHIC_DATA] (S…" at bounding box center [254, 79] width 384 height 121
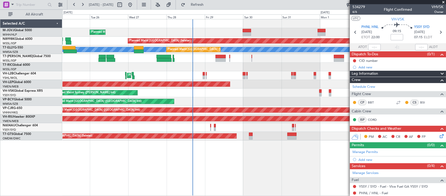
click at [226, 139] on div "Unplanned Maint [GEOGRAPHIC_DATA] (Seletar)" at bounding box center [254, 135] width 384 height 9
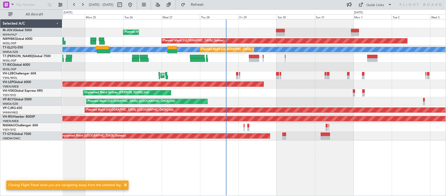
click at [137, 45] on div "MEL Planned Maint Kuala Lumpur (Sultan Abdul Aziz Shah - Subang)" at bounding box center [254, 49] width 384 height 9
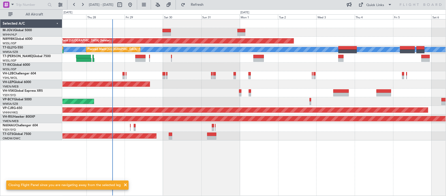
click at [145, 128] on div at bounding box center [254, 127] width 384 height 9
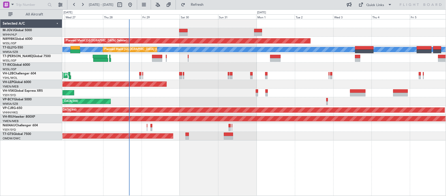
click at [350, 126] on div at bounding box center [254, 127] width 384 height 9
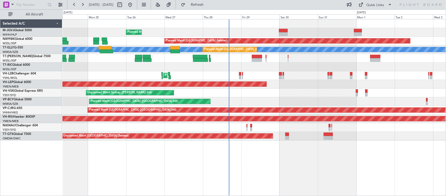
click at [199, 125] on div at bounding box center [254, 127] width 384 height 9
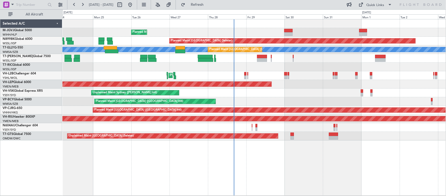
click at [128, 125] on div at bounding box center [254, 127] width 384 height 9
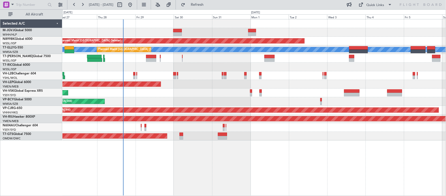
click at [322, 135] on div "Unplanned Maint [GEOGRAPHIC_DATA] (Seletar)" at bounding box center [254, 135] width 384 height 9
click at [305, 138] on div "Unplanned Maint [GEOGRAPHIC_DATA] (Seletar)" at bounding box center [254, 135] width 384 height 9
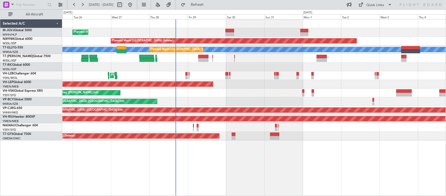
click at [138, 69] on div at bounding box center [254, 66] width 384 height 9
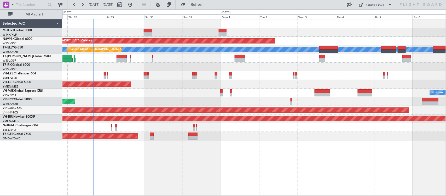
click at [235, 92] on div "No Crew Unplanned Maint Sydney (Kingsford Smith Intl)" at bounding box center [254, 92] width 384 height 9
